Goal: Task Accomplishment & Management: Use online tool/utility

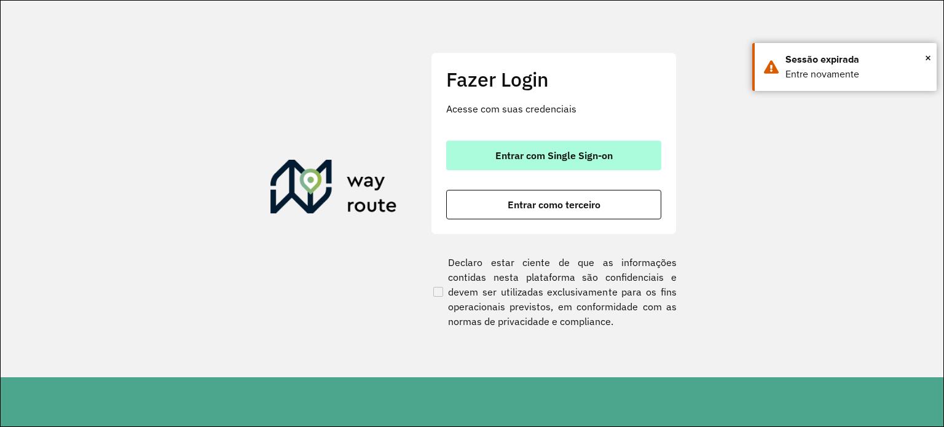
click at [504, 159] on span "Entrar com Single Sign-on" at bounding box center [554, 156] width 117 height 10
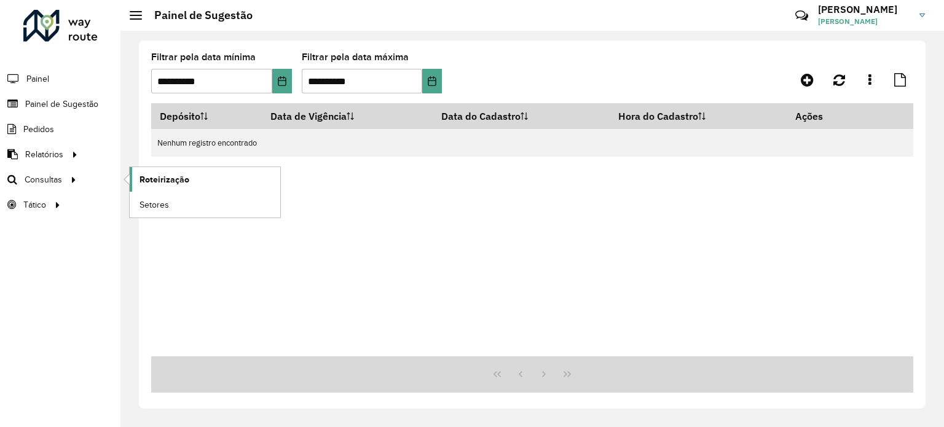
click at [208, 174] on link "Roteirização" at bounding box center [205, 179] width 151 height 25
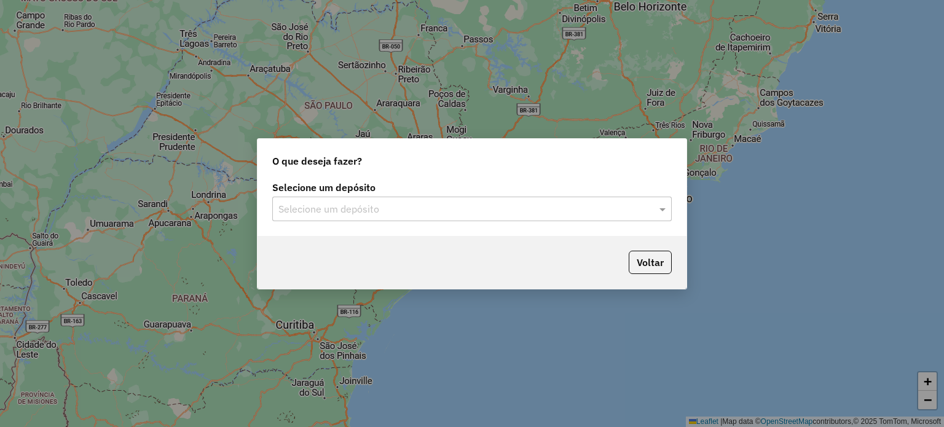
drag, startPoint x: 342, startPoint y: 207, endPoint x: 332, endPoint y: 223, distance: 18.8
click at [341, 207] on input "text" at bounding box center [460, 209] width 363 height 15
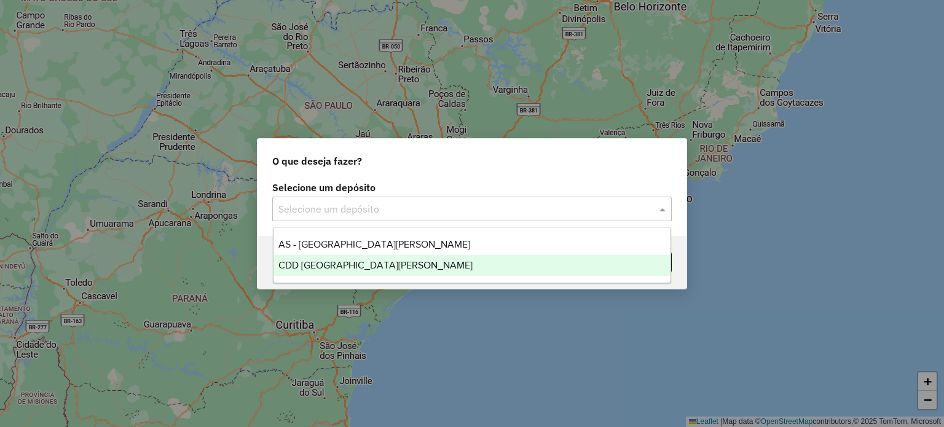
click at [320, 267] on span "CDD [GEOGRAPHIC_DATA]" at bounding box center [376, 265] width 194 height 10
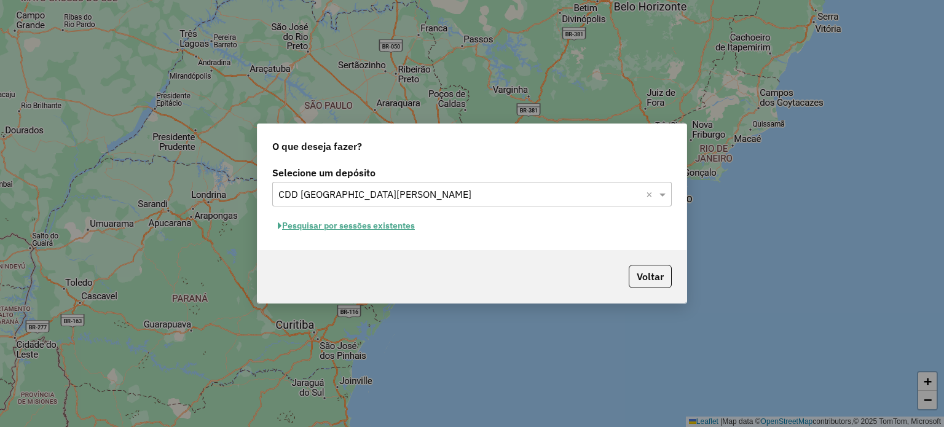
click at [354, 229] on button "Pesquisar por sessões existentes" at bounding box center [346, 225] width 148 height 19
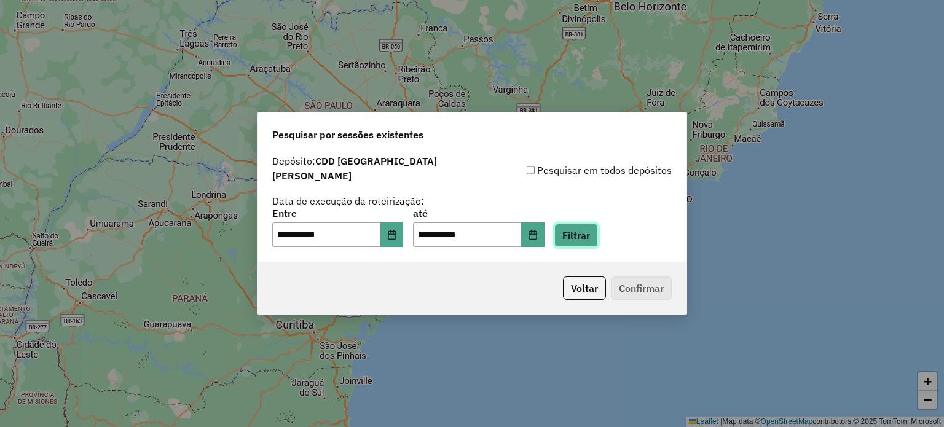
click at [595, 231] on button "Filtrar" at bounding box center [577, 235] width 44 height 23
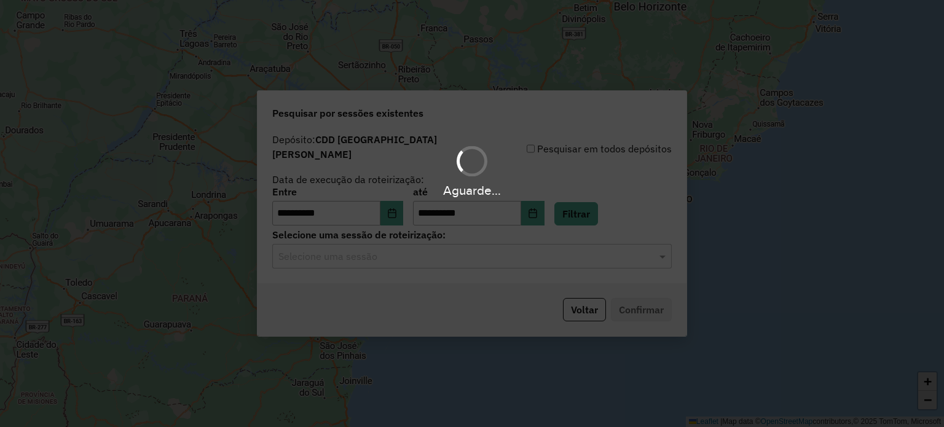
click at [414, 248] on div "Aguarde..." at bounding box center [472, 213] width 944 height 427
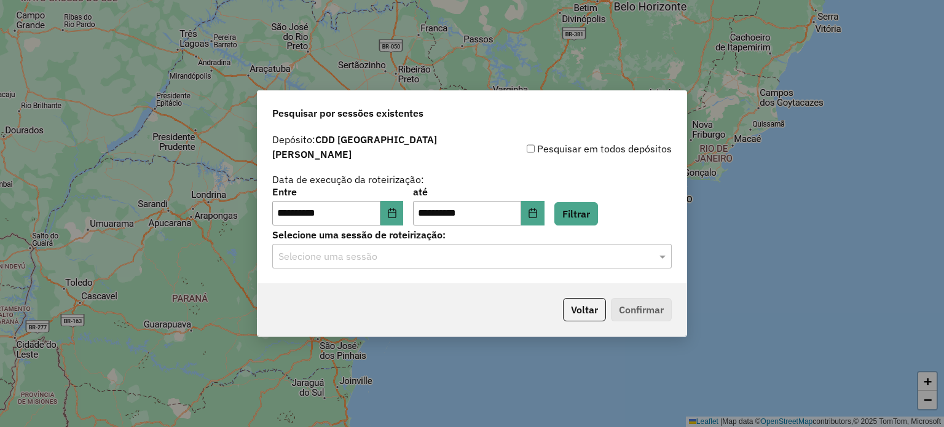
click at [403, 250] on input "text" at bounding box center [460, 257] width 363 height 15
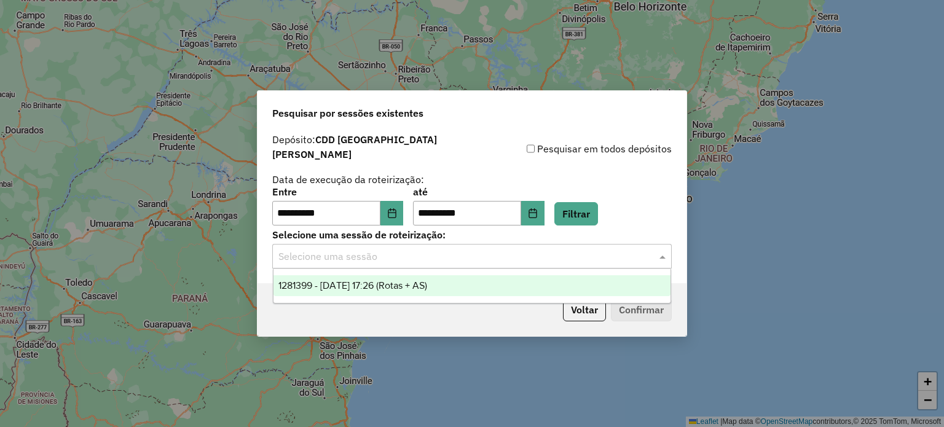
click at [391, 280] on div "1281399 - 24/09/2025 17:26 (Rotas + AS)" at bounding box center [473, 285] width 398 height 21
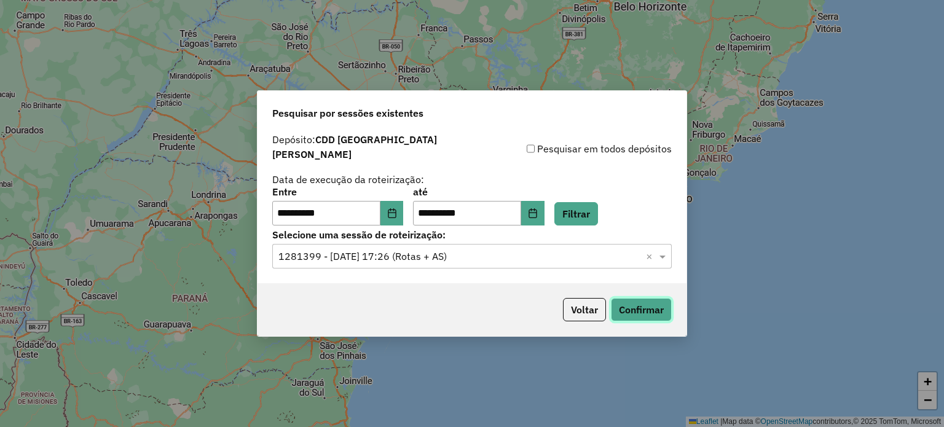
click at [634, 302] on button "Confirmar" at bounding box center [641, 309] width 61 height 23
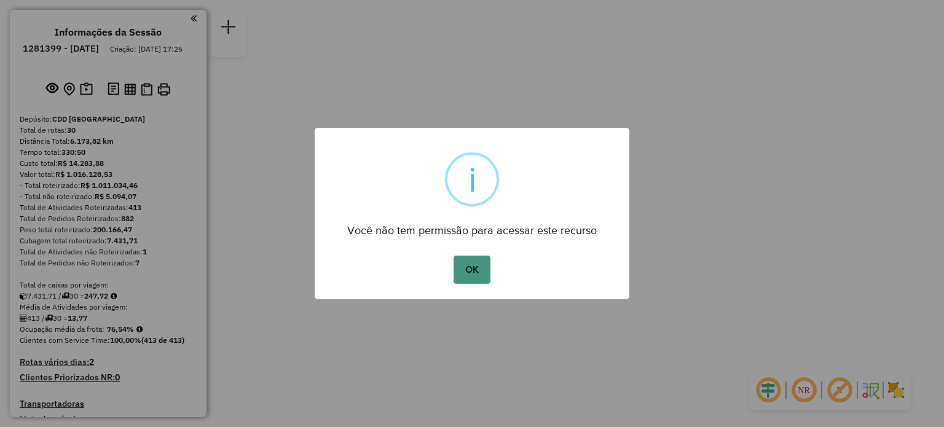
click at [464, 266] on button "OK" at bounding box center [472, 270] width 36 height 28
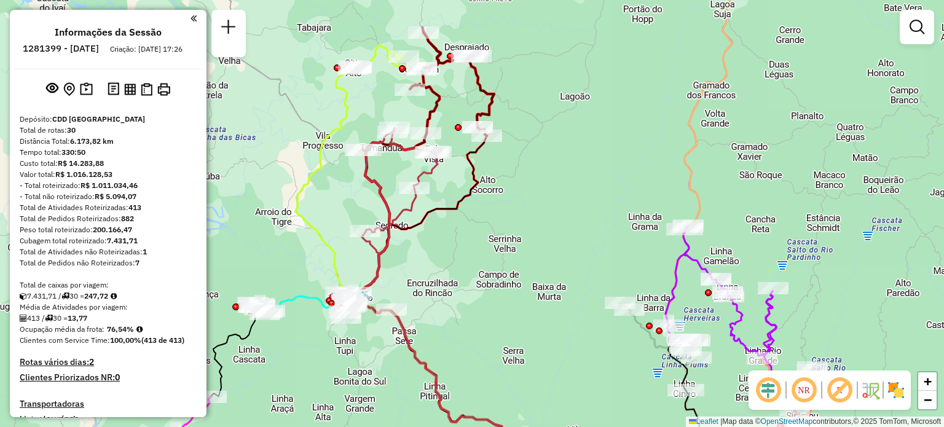
drag, startPoint x: 325, startPoint y: 147, endPoint x: 371, endPoint y: 231, distance: 95.5
click at [371, 231] on div "Janela de atendimento Grade de atendimento Capacidade Transportadoras Veículos …" at bounding box center [472, 213] width 944 height 427
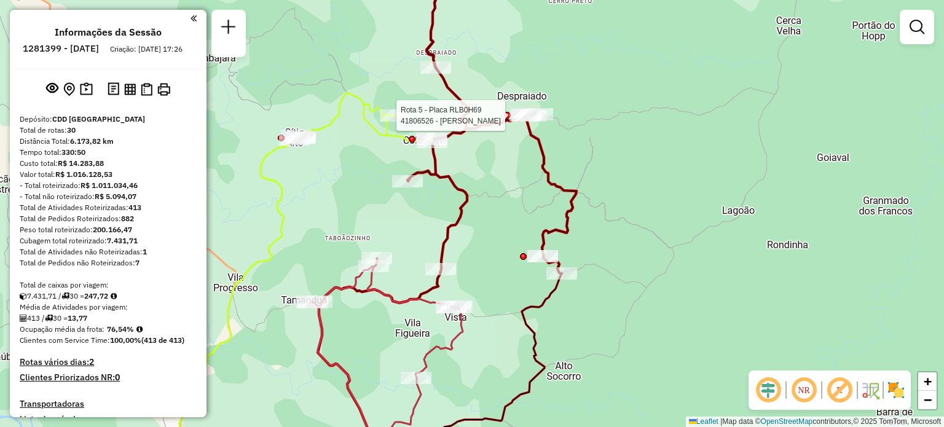
select select "**********"
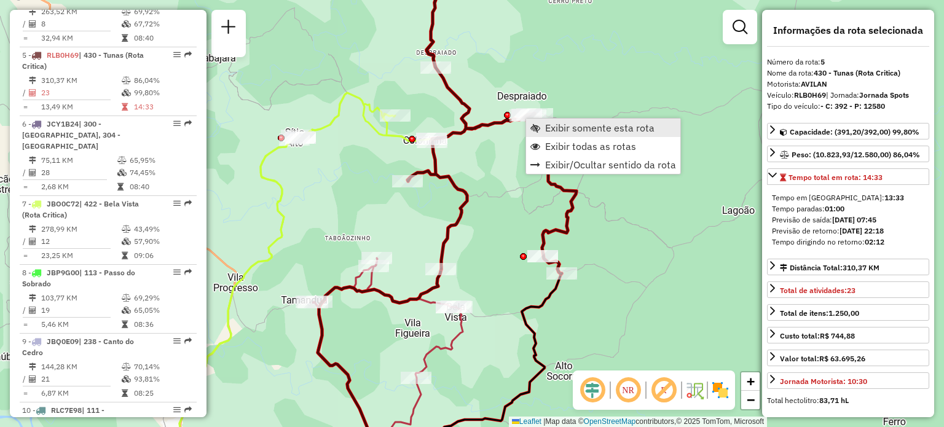
scroll to position [730, 0]
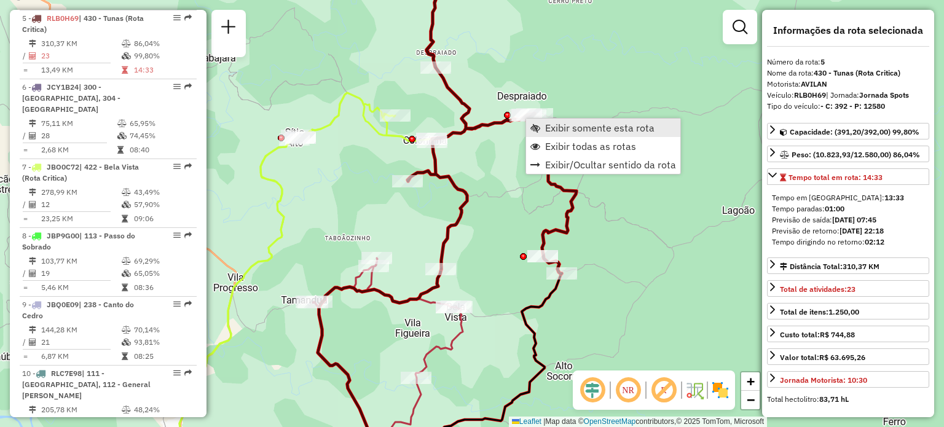
click at [558, 125] on span "Exibir somente esta rota" at bounding box center [599, 128] width 109 height 10
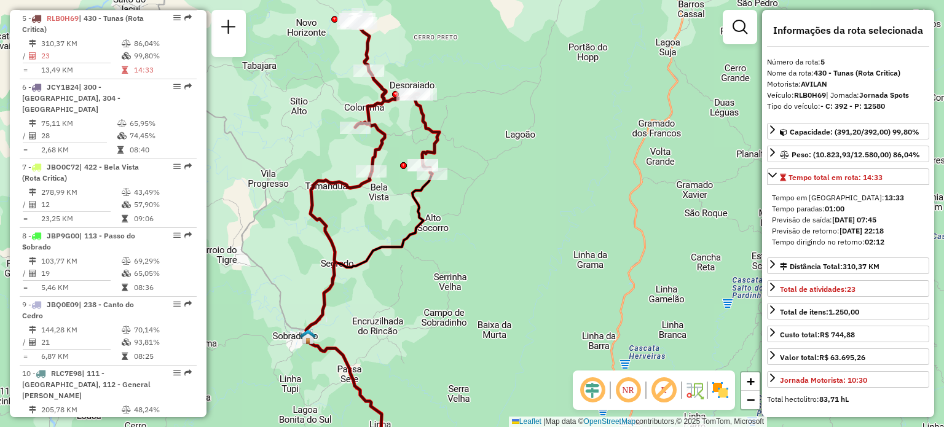
drag, startPoint x: 433, startPoint y: 118, endPoint x: 462, endPoint y: 184, distance: 71.9
click at [477, 194] on div "Janela de atendimento Grade de atendimento Capacidade Transportadoras Veículos …" at bounding box center [472, 213] width 944 height 427
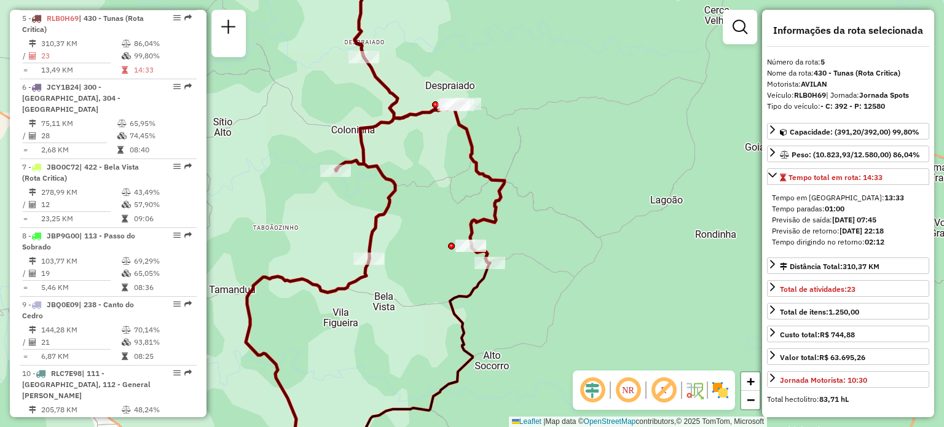
drag, startPoint x: 409, startPoint y: 133, endPoint x: 425, endPoint y: 157, distance: 28.8
click at [425, 157] on div "Janela de atendimento Grade de atendimento Capacidade Transportadoras Veículos …" at bounding box center [472, 213] width 944 height 427
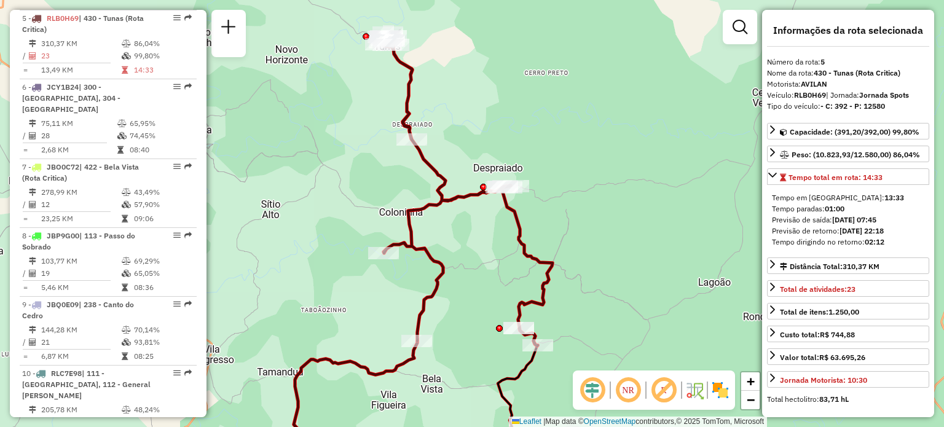
drag, startPoint x: 559, startPoint y: 143, endPoint x: 581, endPoint y: 218, distance: 78.6
click at [581, 218] on div "Janela de atendimento Grade de atendimento Capacidade Transportadoras Veículos …" at bounding box center [472, 213] width 944 height 427
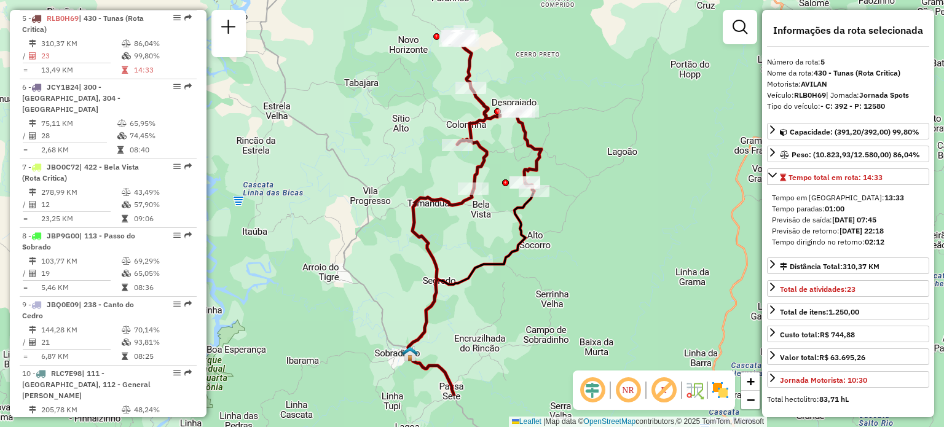
drag, startPoint x: 406, startPoint y: 219, endPoint x: 400, endPoint y: 144, distance: 75.3
click at [400, 144] on div "Janela de atendimento Grade de atendimento Capacidade Transportadoras Veículos …" at bounding box center [472, 213] width 944 height 427
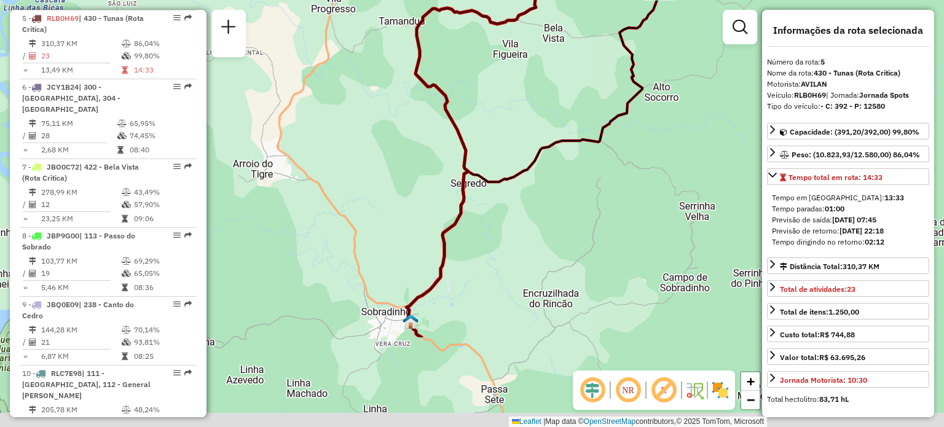
drag, startPoint x: 521, startPoint y: 263, endPoint x: 512, endPoint y: 157, distance: 105.5
click at [512, 157] on div "Janela de atendimento Grade de atendimento Capacidade Transportadoras Veículos …" at bounding box center [472, 213] width 944 height 427
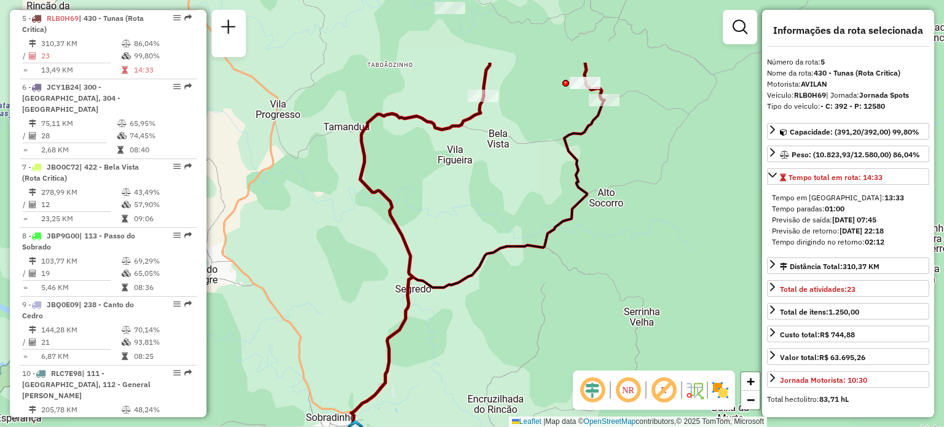
drag, startPoint x: 530, startPoint y: 97, endPoint x: 473, endPoint y: 204, distance: 121.0
click at [473, 204] on div "Janela de atendimento Grade de atendimento Capacidade Transportadoras Veículos …" at bounding box center [472, 213] width 944 height 427
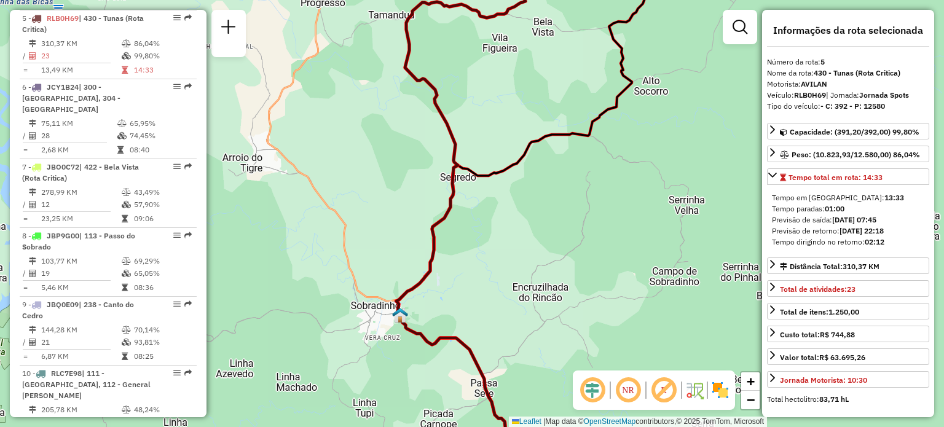
drag, startPoint x: 527, startPoint y: 104, endPoint x: 488, endPoint y: 211, distance: 114.0
click at [494, 210] on div "Janela de atendimento Grade de atendimento Capacidade Transportadoras Veículos …" at bounding box center [472, 213] width 944 height 427
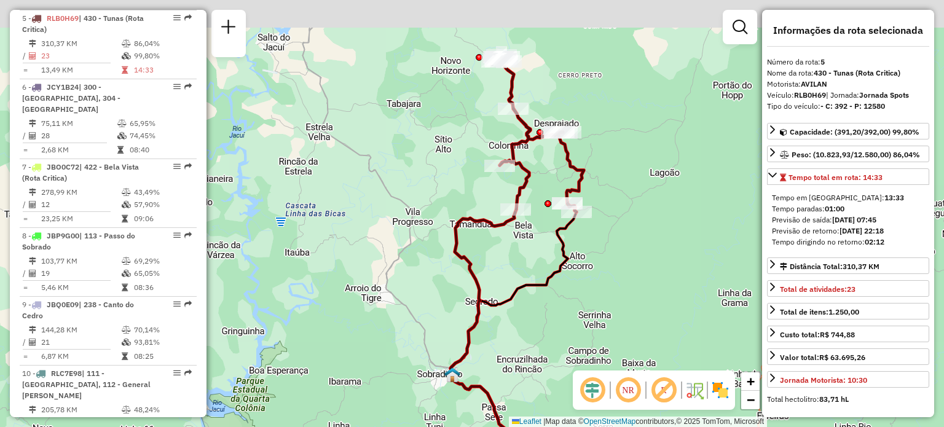
drag, startPoint x: 558, startPoint y: 116, endPoint x: 534, endPoint y: 165, distance: 54.7
click at [534, 165] on div "Janela de atendimento Grade de atendimento Capacidade Transportadoras Veículos …" at bounding box center [472, 213] width 944 height 427
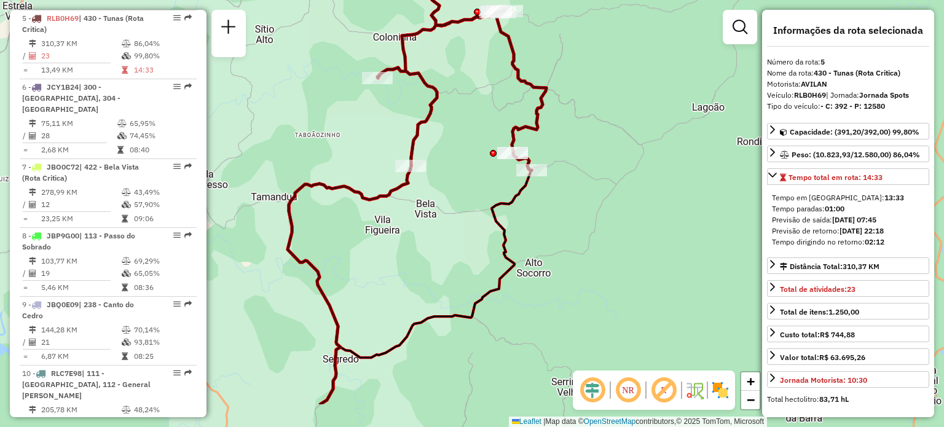
drag, startPoint x: 631, startPoint y: 207, endPoint x: 642, endPoint y: 141, distance: 66.8
click at [642, 141] on div "Janela de atendimento Grade de atendimento Capacidade Transportadoras Veículos …" at bounding box center [472, 213] width 944 height 427
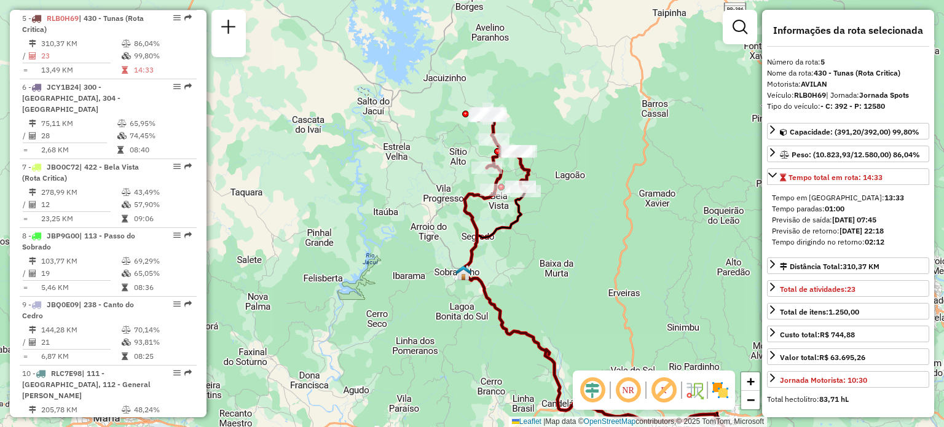
drag, startPoint x: 636, startPoint y: 165, endPoint x: 579, endPoint y: 187, distance: 61.3
click at [553, 196] on div "Janela de atendimento Grade de atendimento Capacidade Transportadoras Veículos …" at bounding box center [472, 213] width 944 height 427
